Goal: Check status: Check status

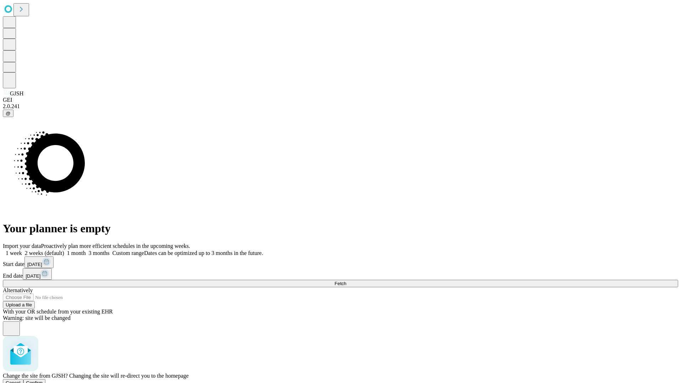
click at [43, 380] on span "Confirm" at bounding box center [34, 382] width 17 height 5
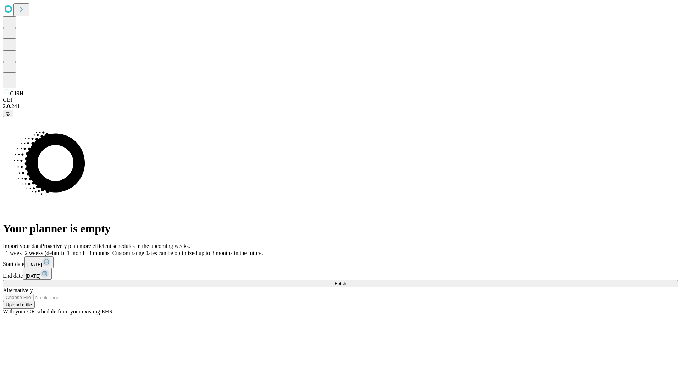
click at [64, 250] on label "2 weeks (default)" at bounding box center [43, 253] width 42 height 6
click at [346, 281] on span "Fetch" at bounding box center [340, 283] width 12 height 5
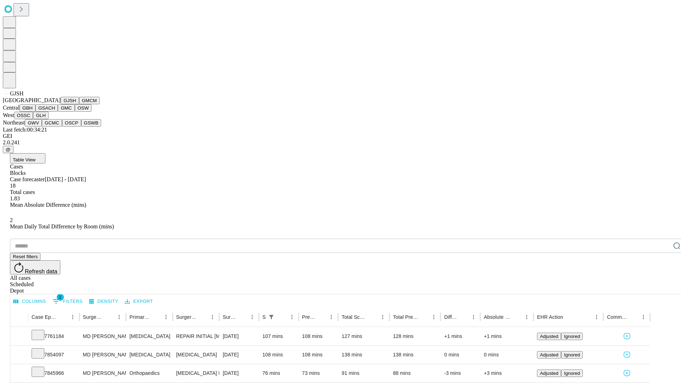
click at [79, 104] on button "GMCM" at bounding box center [89, 100] width 21 height 7
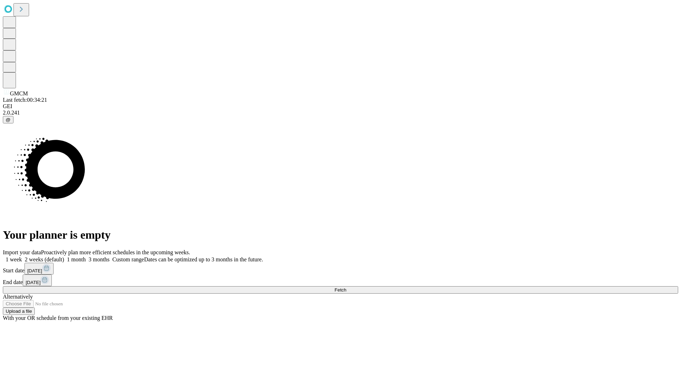
click at [64, 256] on label "2 weeks (default)" at bounding box center [43, 259] width 42 height 6
click at [346, 287] on span "Fetch" at bounding box center [340, 289] width 12 height 5
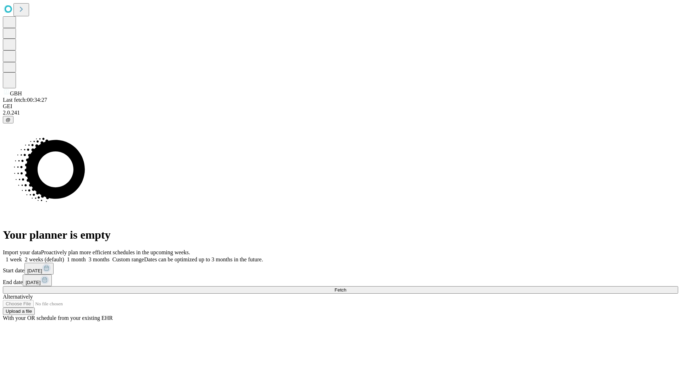
click at [64, 256] on label "2 weeks (default)" at bounding box center [43, 259] width 42 height 6
click at [346, 287] on span "Fetch" at bounding box center [340, 289] width 12 height 5
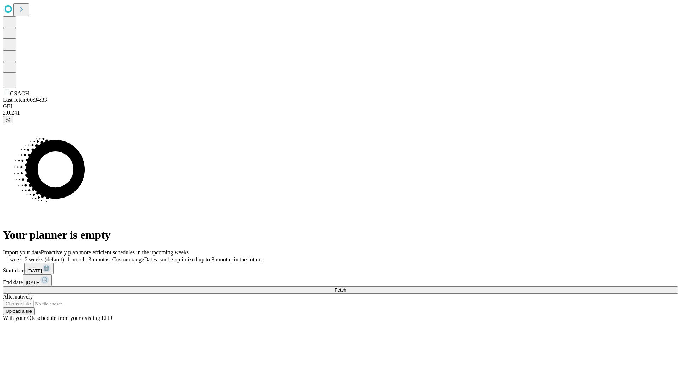
click at [64, 256] on label "2 weeks (default)" at bounding box center [43, 259] width 42 height 6
click at [346, 287] on span "Fetch" at bounding box center [340, 289] width 12 height 5
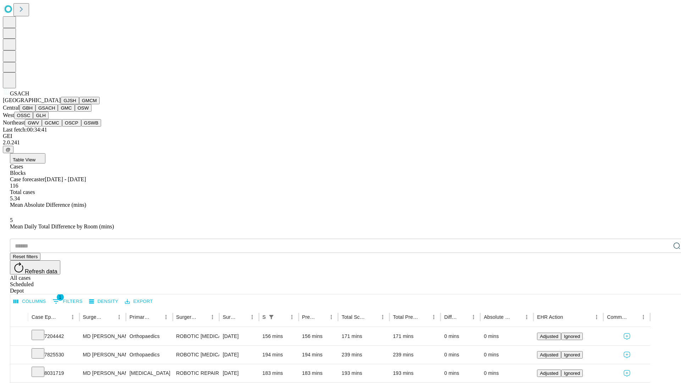
click at [58, 112] on button "GMC" at bounding box center [66, 107] width 17 height 7
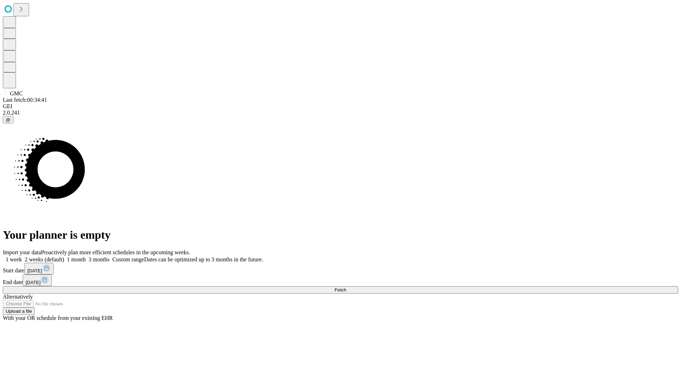
click at [64, 256] on label "2 weeks (default)" at bounding box center [43, 259] width 42 height 6
click at [346, 287] on span "Fetch" at bounding box center [340, 289] width 12 height 5
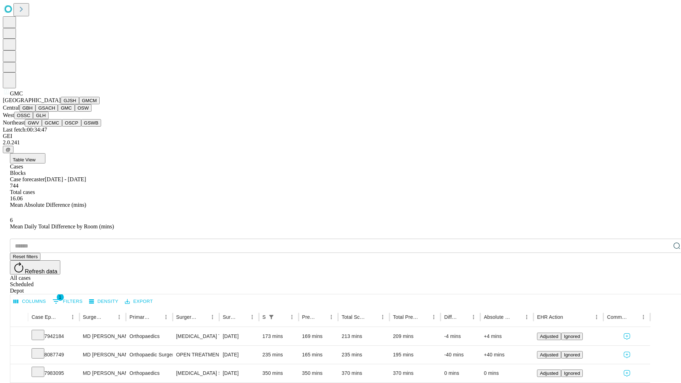
click at [75, 112] on button "OSW" at bounding box center [83, 107] width 17 height 7
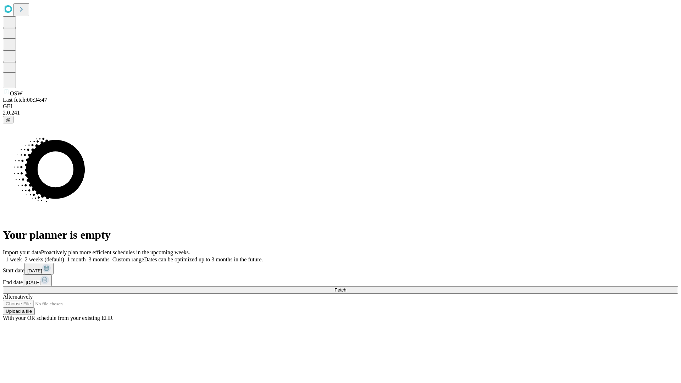
click at [64, 256] on label "2 weeks (default)" at bounding box center [43, 259] width 42 height 6
click at [346, 287] on span "Fetch" at bounding box center [340, 289] width 12 height 5
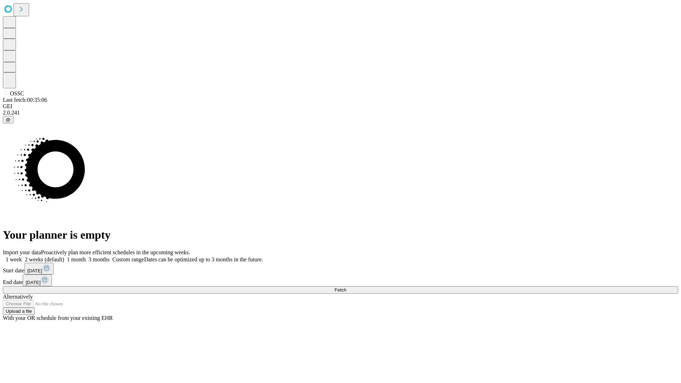
click at [64, 256] on label "2 weeks (default)" at bounding box center [43, 259] width 42 height 6
click at [346, 287] on span "Fetch" at bounding box center [340, 289] width 12 height 5
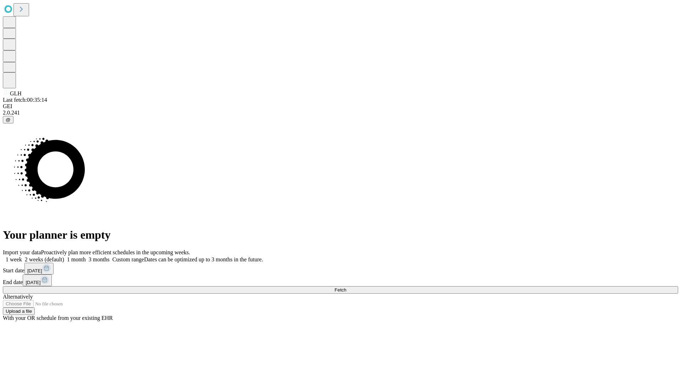
click at [346, 287] on span "Fetch" at bounding box center [340, 289] width 12 height 5
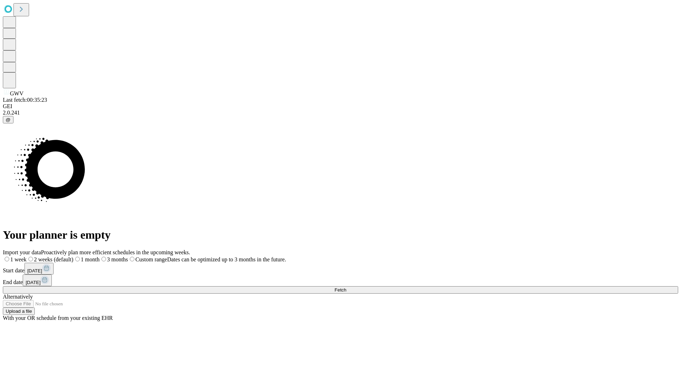
click at [73, 256] on label "2 weeks (default)" at bounding box center [50, 259] width 47 height 6
click at [346, 287] on span "Fetch" at bounding box center [340, 289] width 12 height 5
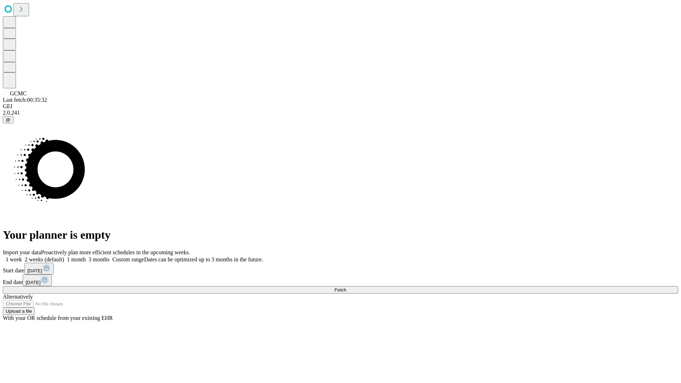
click at [346, 287] on span "Fetch" at bounding box center [340, 289] width 12 height 5
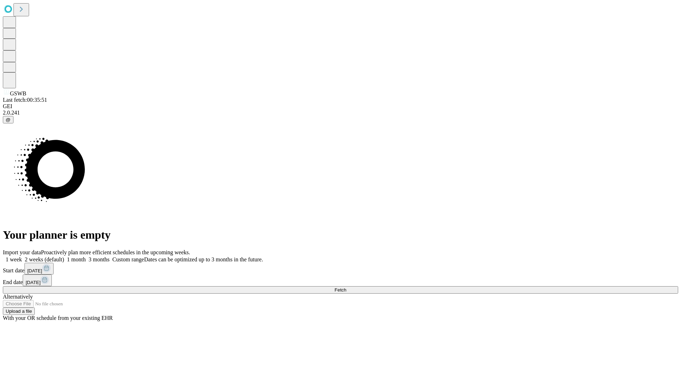
click at [64, 256] on label "2 weeks (default)" at bounding box center [43, 259] width 42 height 6
click at [346, 287] on span "Fetch" at bounding box center [340, 289] width 12 height 5
